Goal: Find specific page/section: Find specific page/section

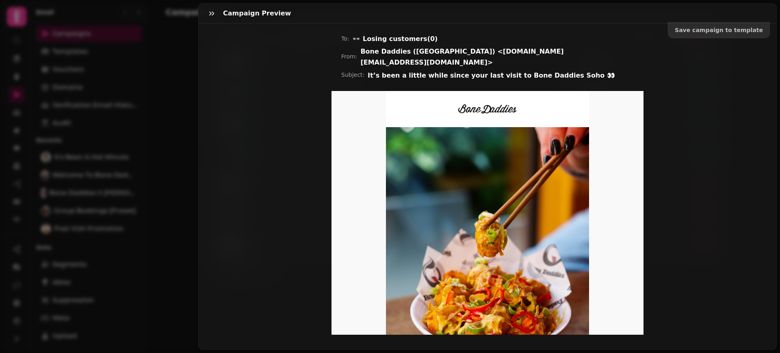
scroll to position [210, 0]
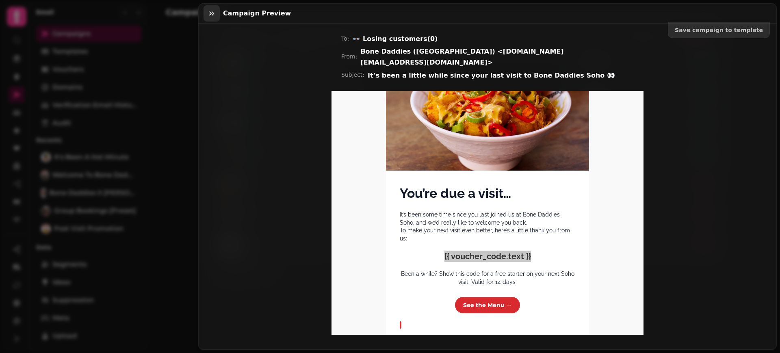
click at [207, 15] on button "button" at bounding box center [212, 13] width 16 height 16
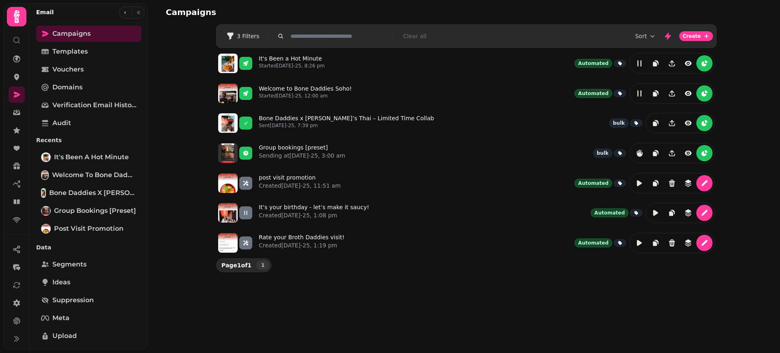
click at [19, 19] on icon at bounding box center [17, 17] width 16 height 16
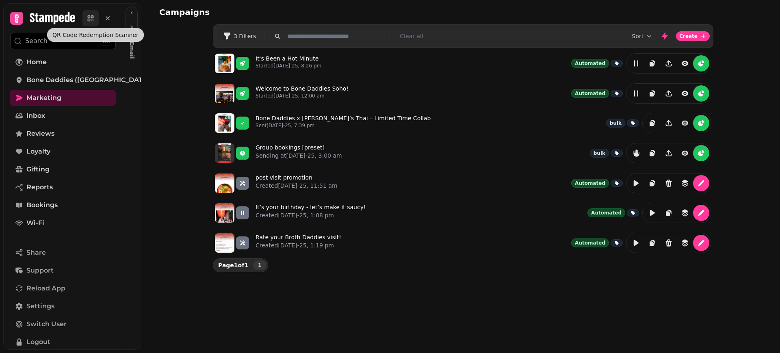
click at [89, 16] on icon at bounding box center [89, 16] width 0 height 0
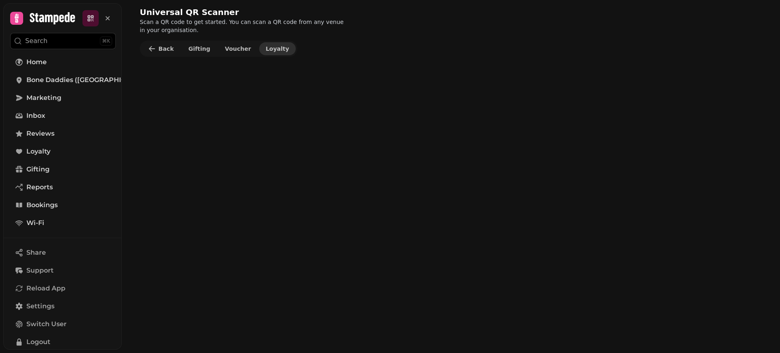
click at [266, 50] on span "Loyalty" at bounding box center [278, 49] width 24 height 6
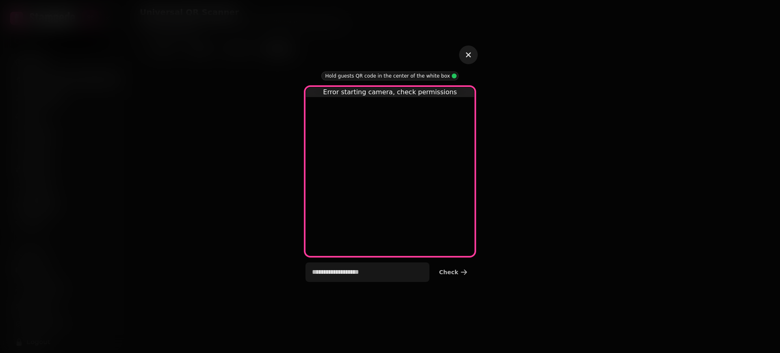
click at [469, 56] on icon "button" at bounding box center [468, 54] width 5 height 5
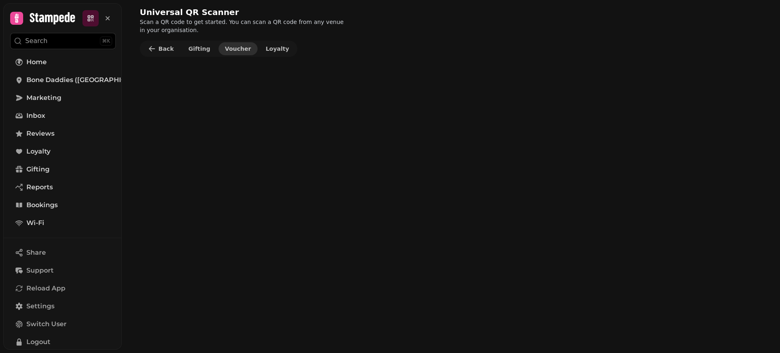
click at [226, 51] on span "Voucher" at bounding box center [238, 49] width 26 height 6
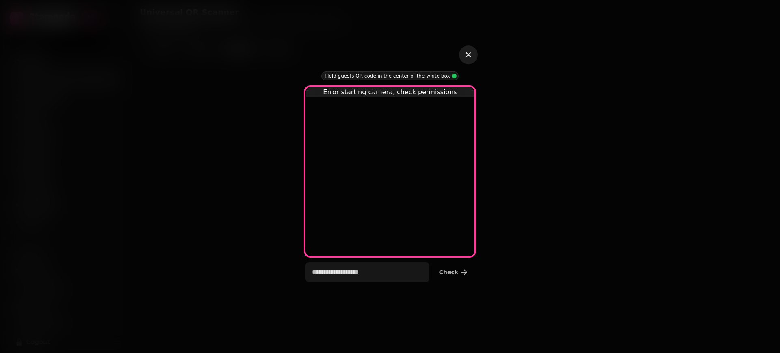
click at [471, 54] on icon "button" at bounding box center [469, 55] width 10 height 10
